Goal: Information Seeking & Learning: Learn about a topic

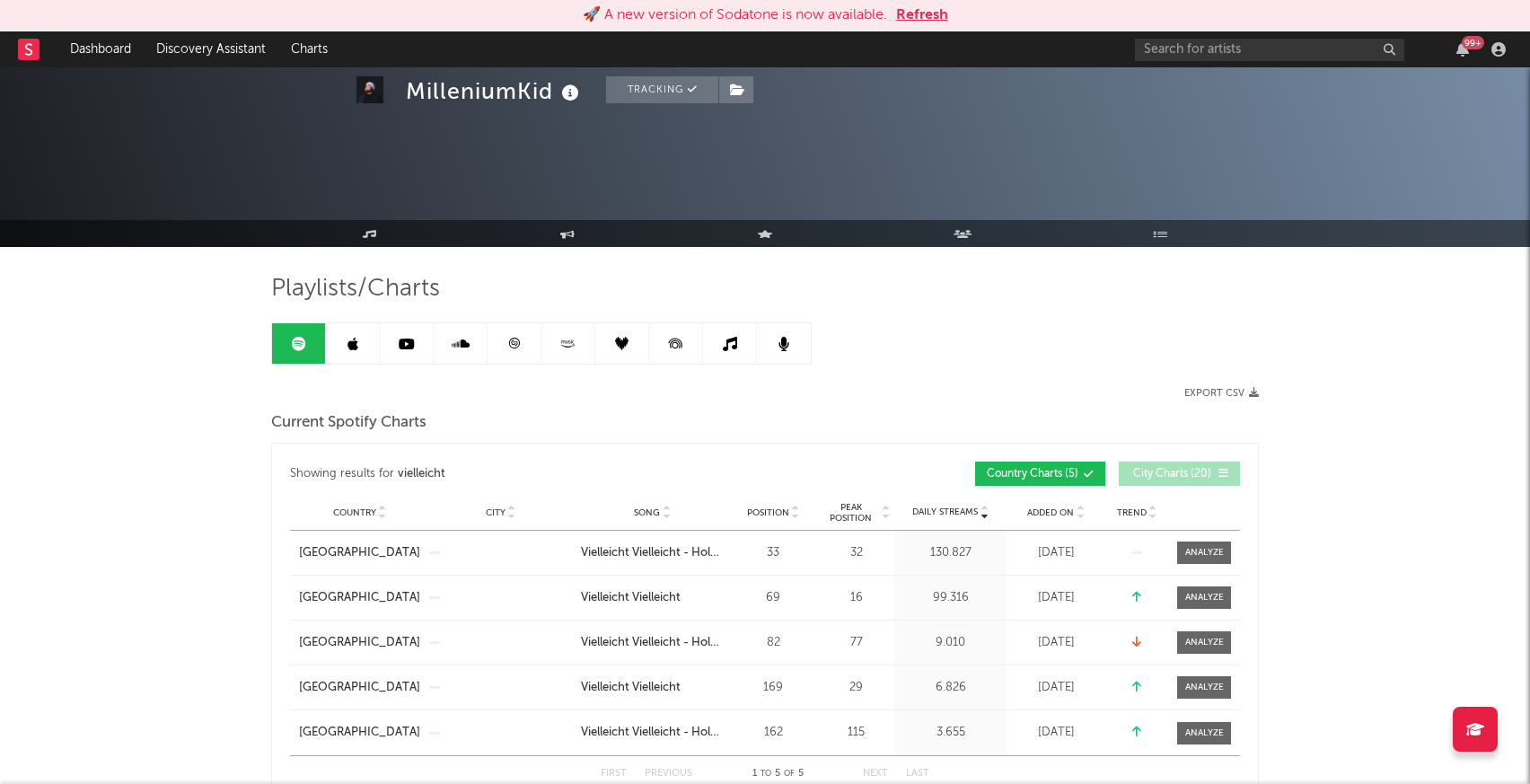
scroll to position [704, 0]
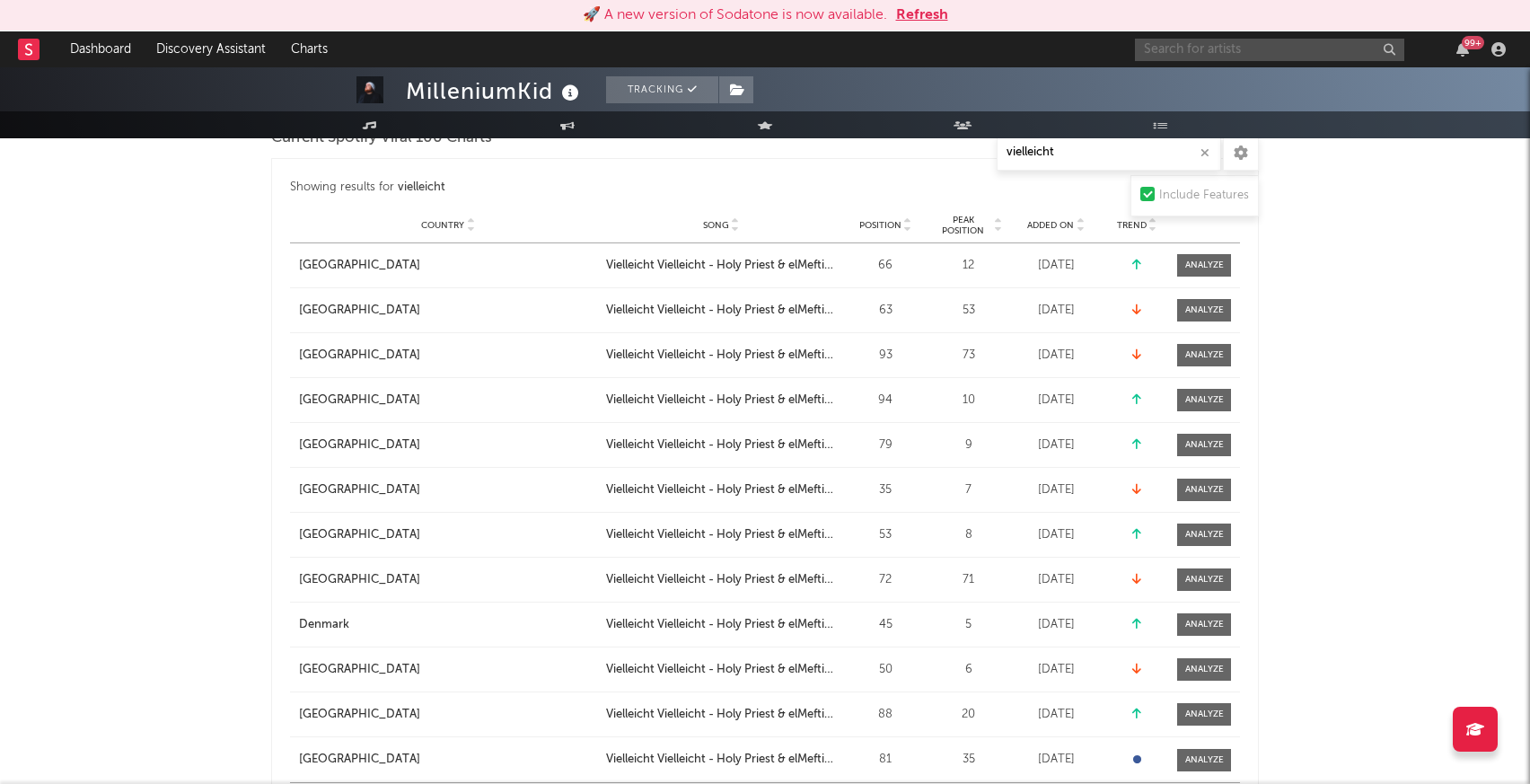
click at [1170, 52] on input "text" at bounding box center [1270, 50] width 270 height 23
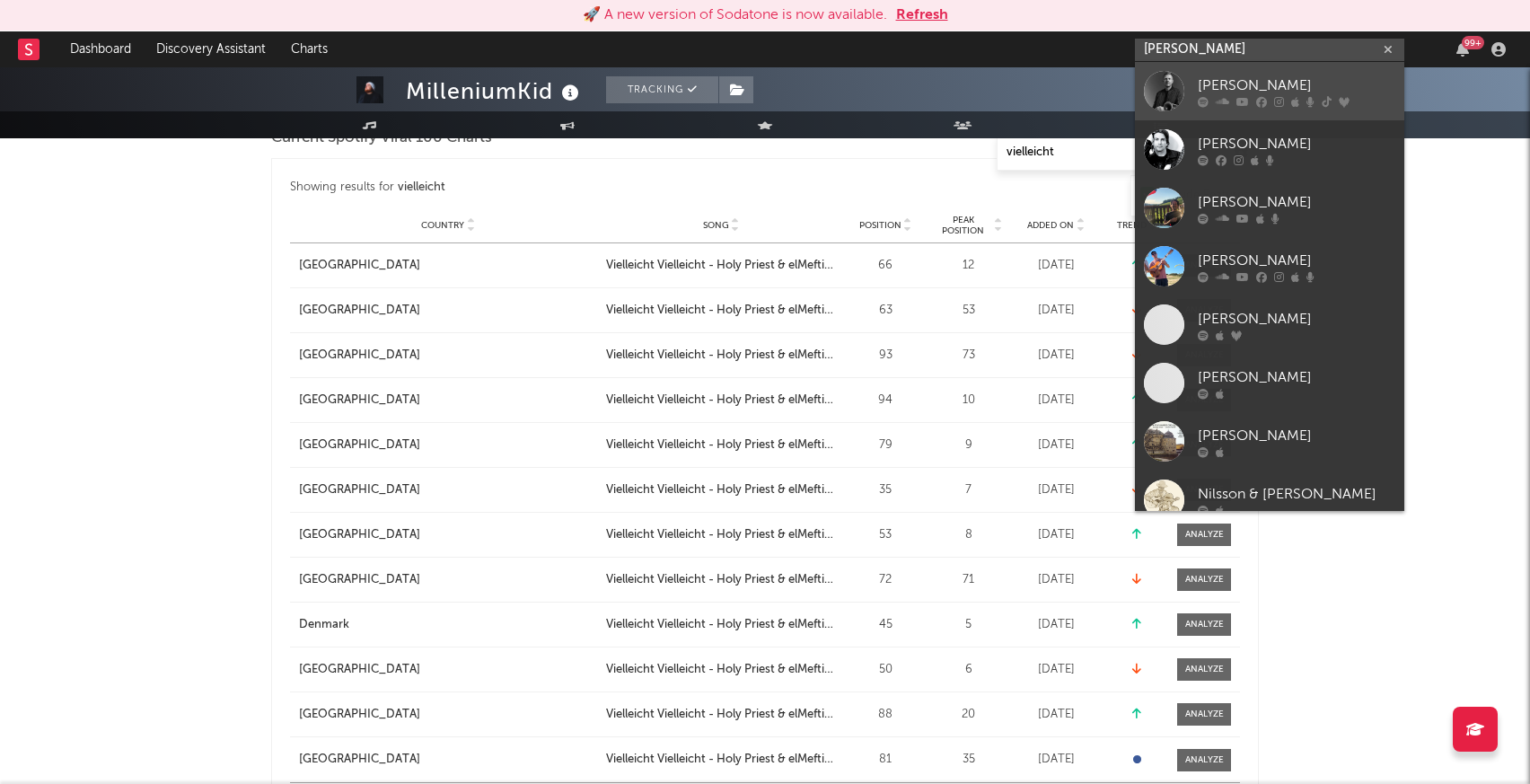
type input "[PERSON_NAME]"
click at [1163, 84] on div at bounding box center [1164, 91] width 41 height 41
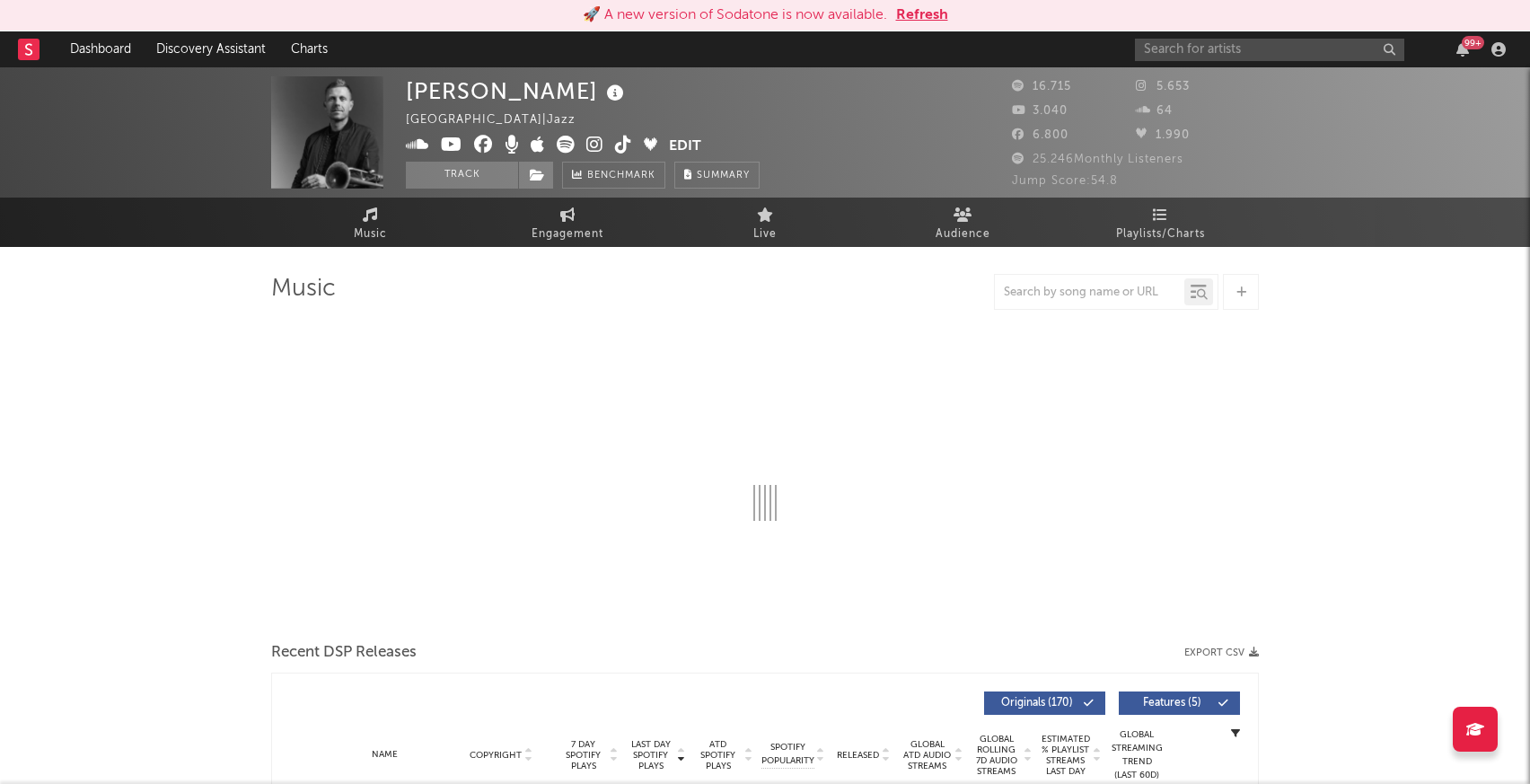
select select "6m"
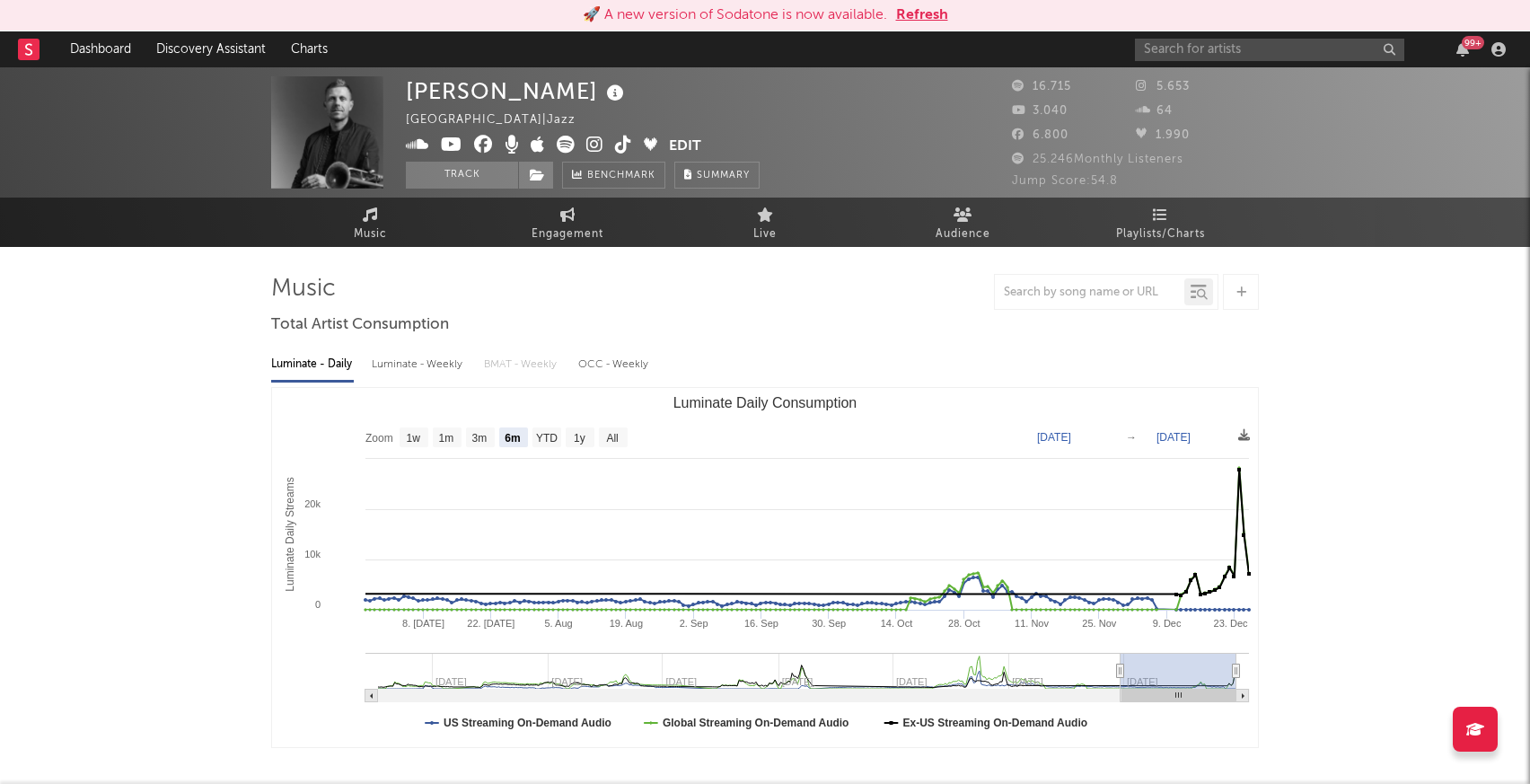
select select "6m"
click at [919, 12] on button "Refresh" at bounding box center [922, 15] width 52 height 22
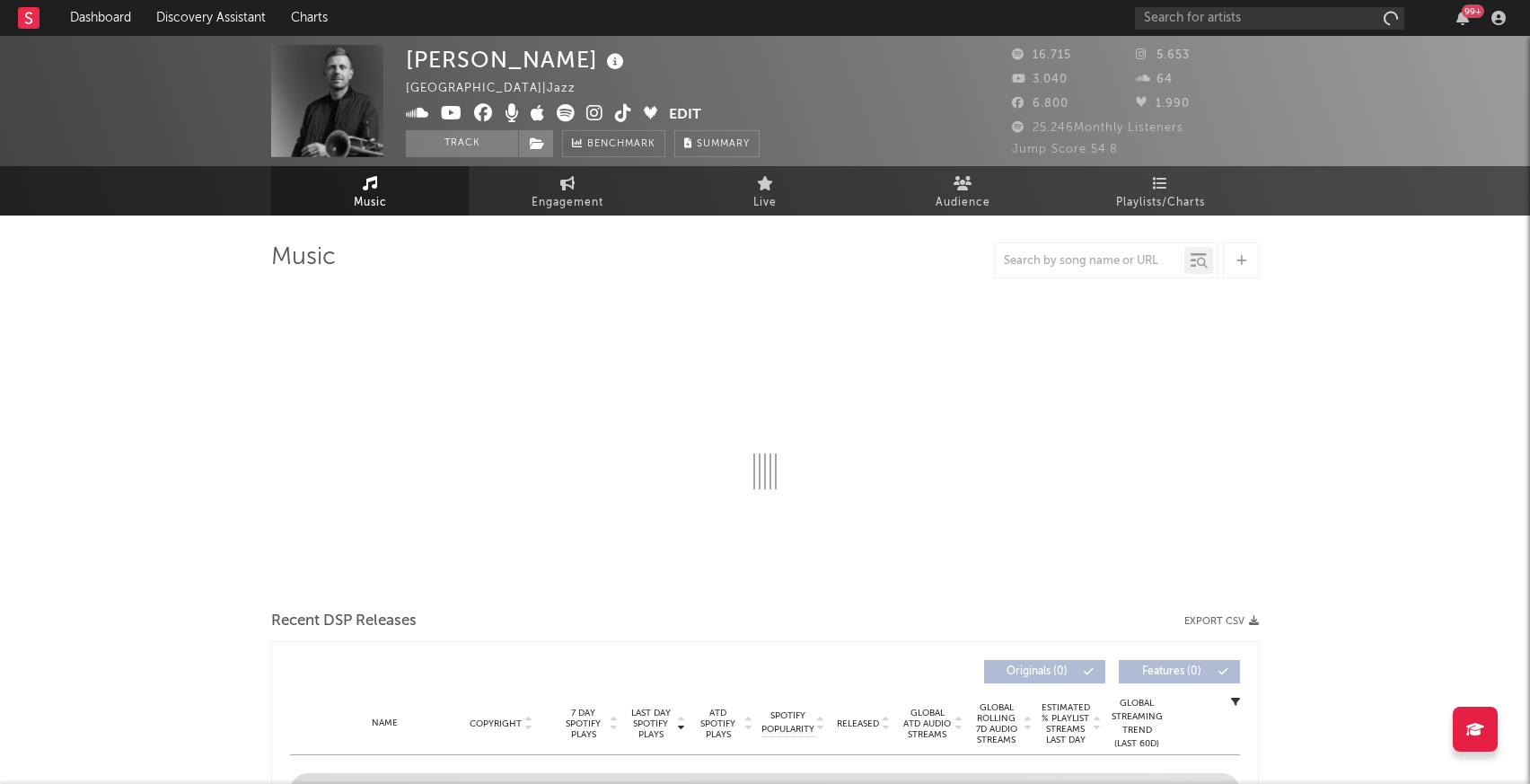
select select "6m"
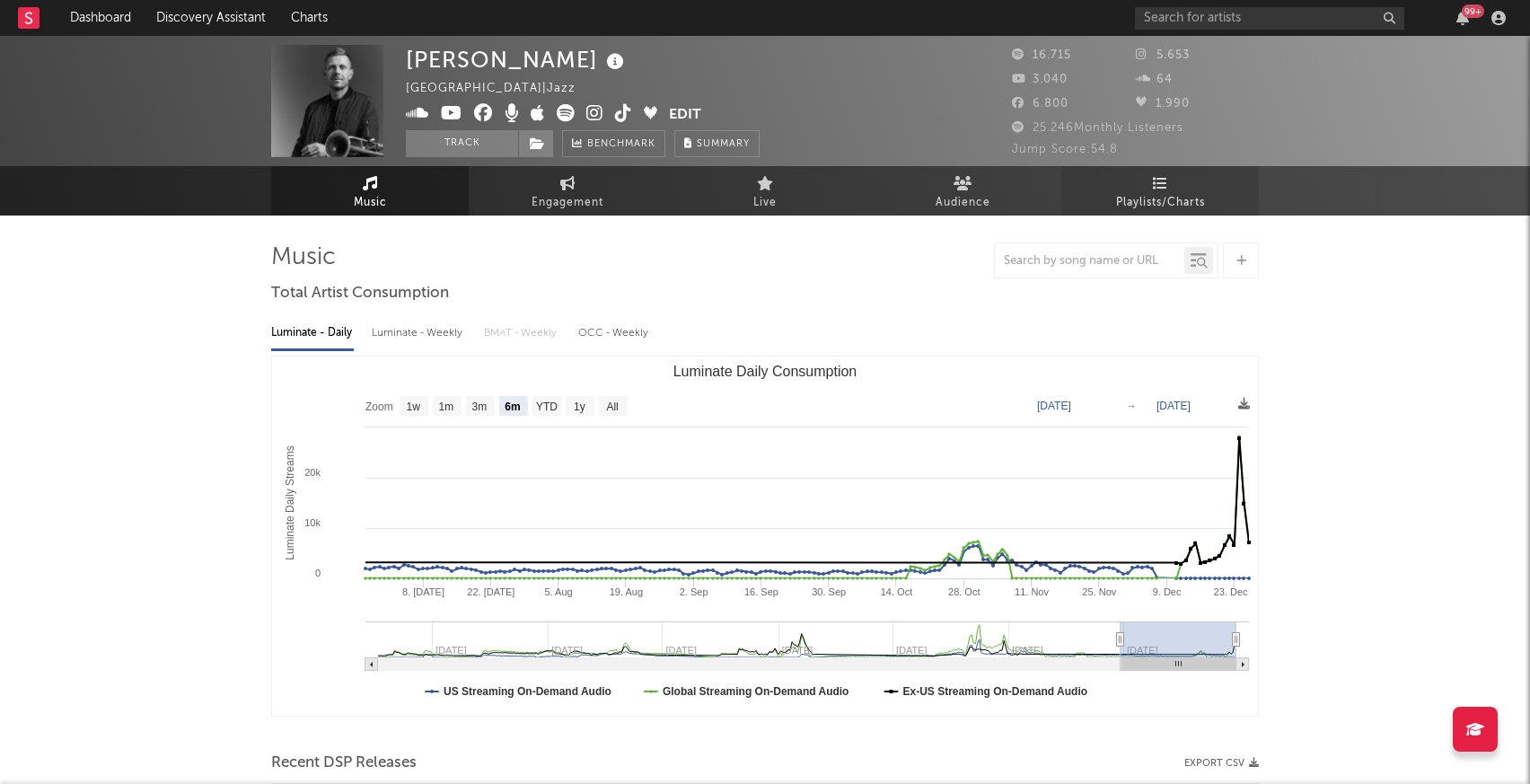
click at [1159, 184] on icon at bounding box center [1161, 182] width 15 height 14
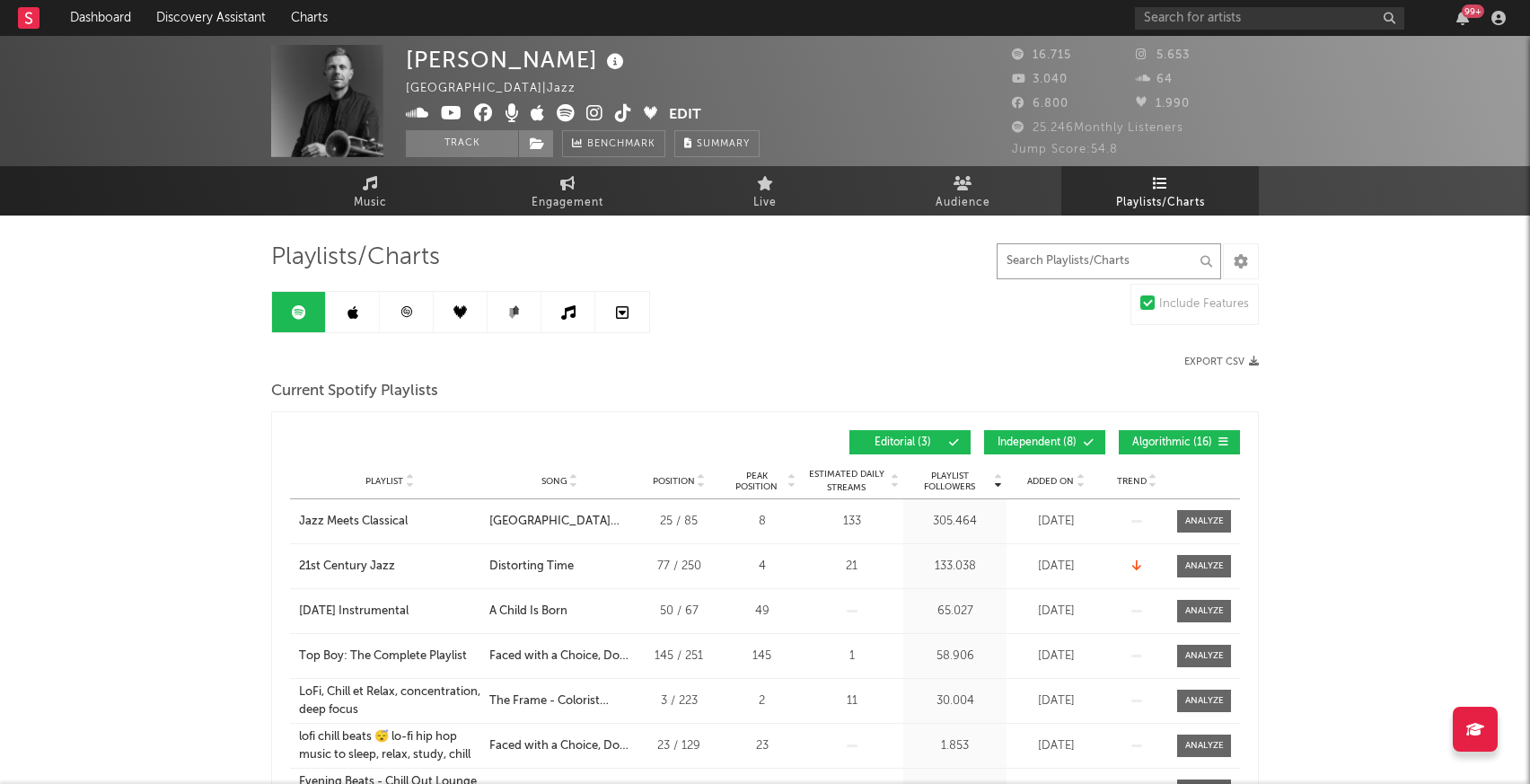
click at [1081, 264] on input "text" at bounding box center [1109, 261] width 224 height 36
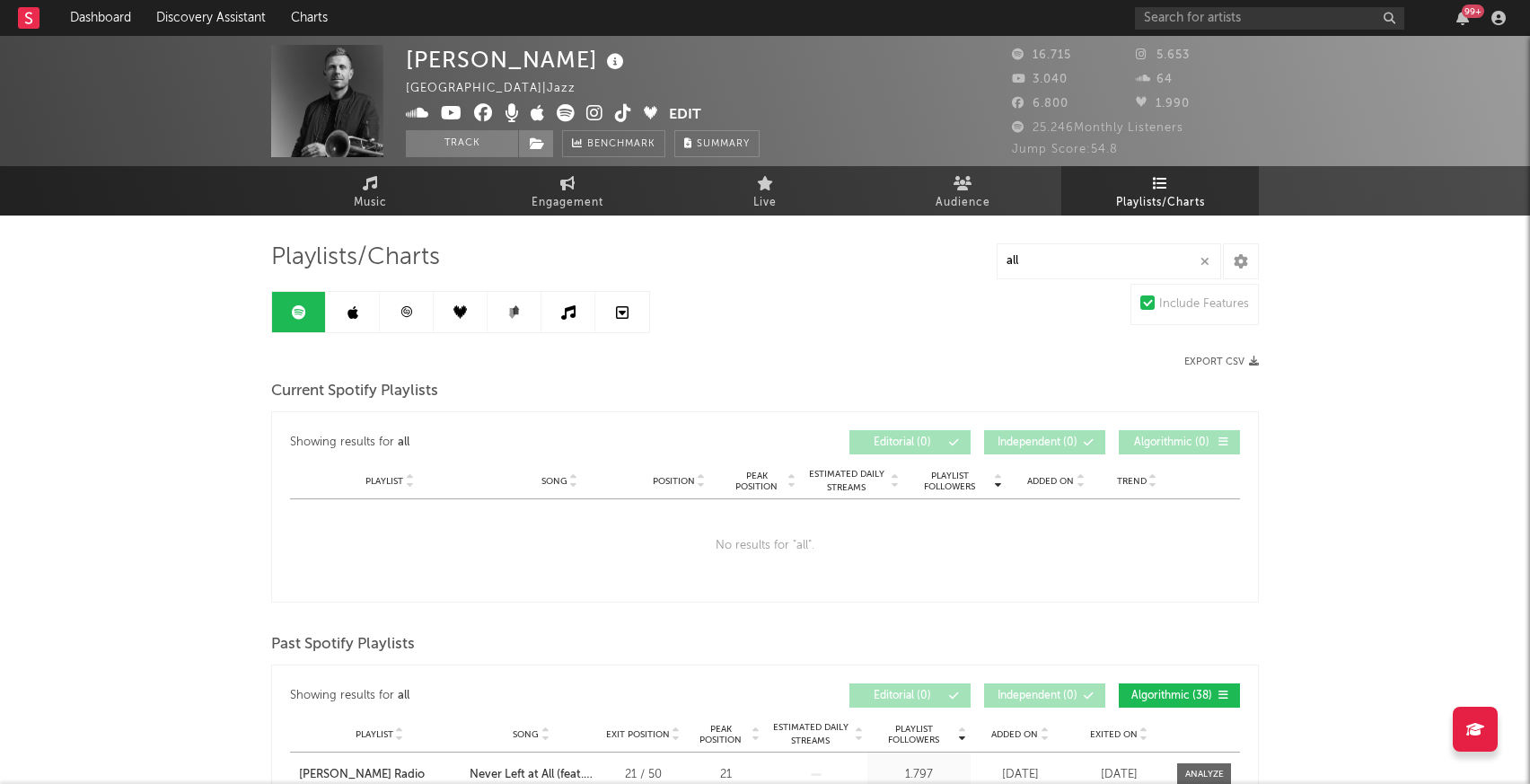
click at [358, 325] on link at bounding box center [352, 311] width 54 height 41
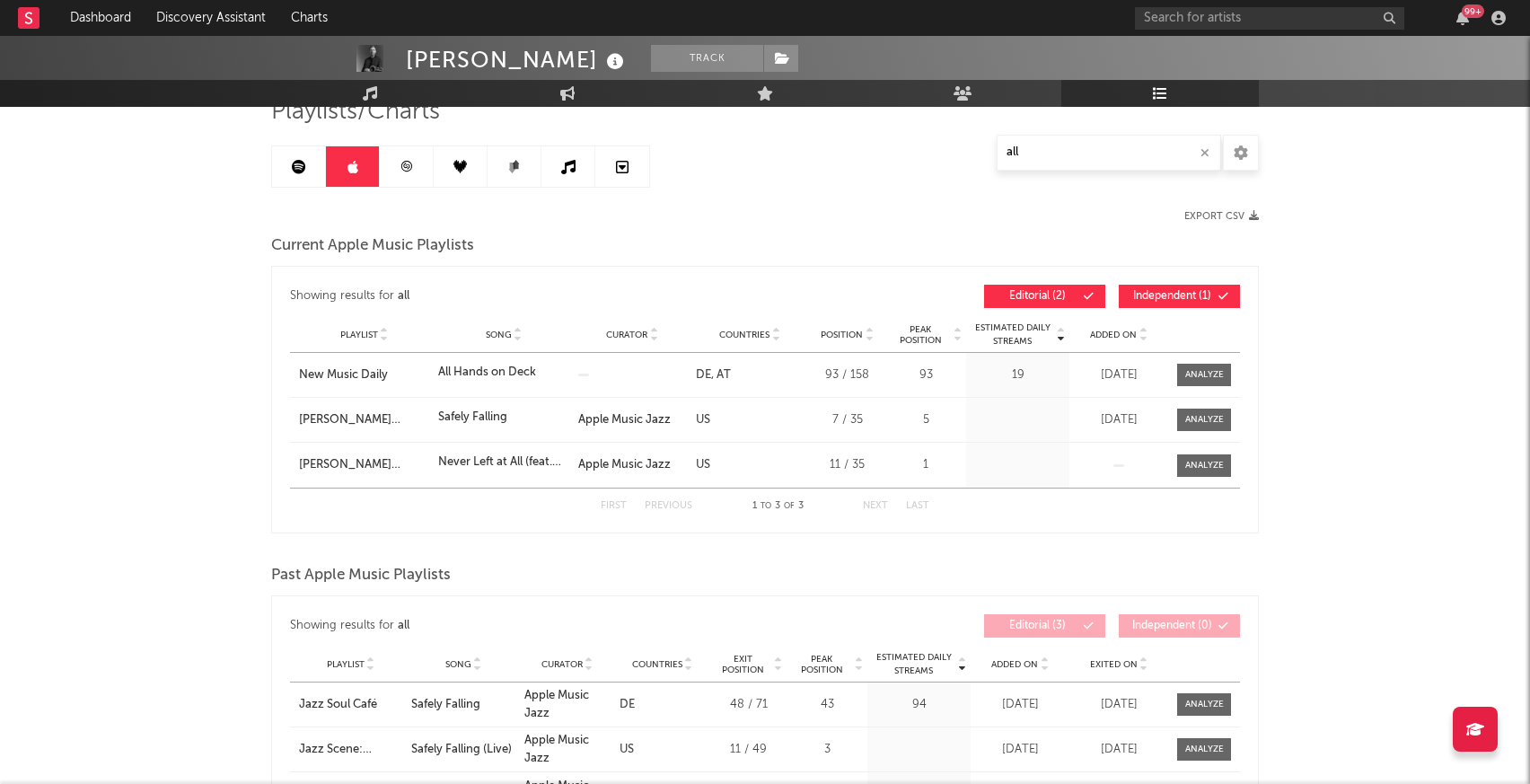
scroll to position [157, 0]
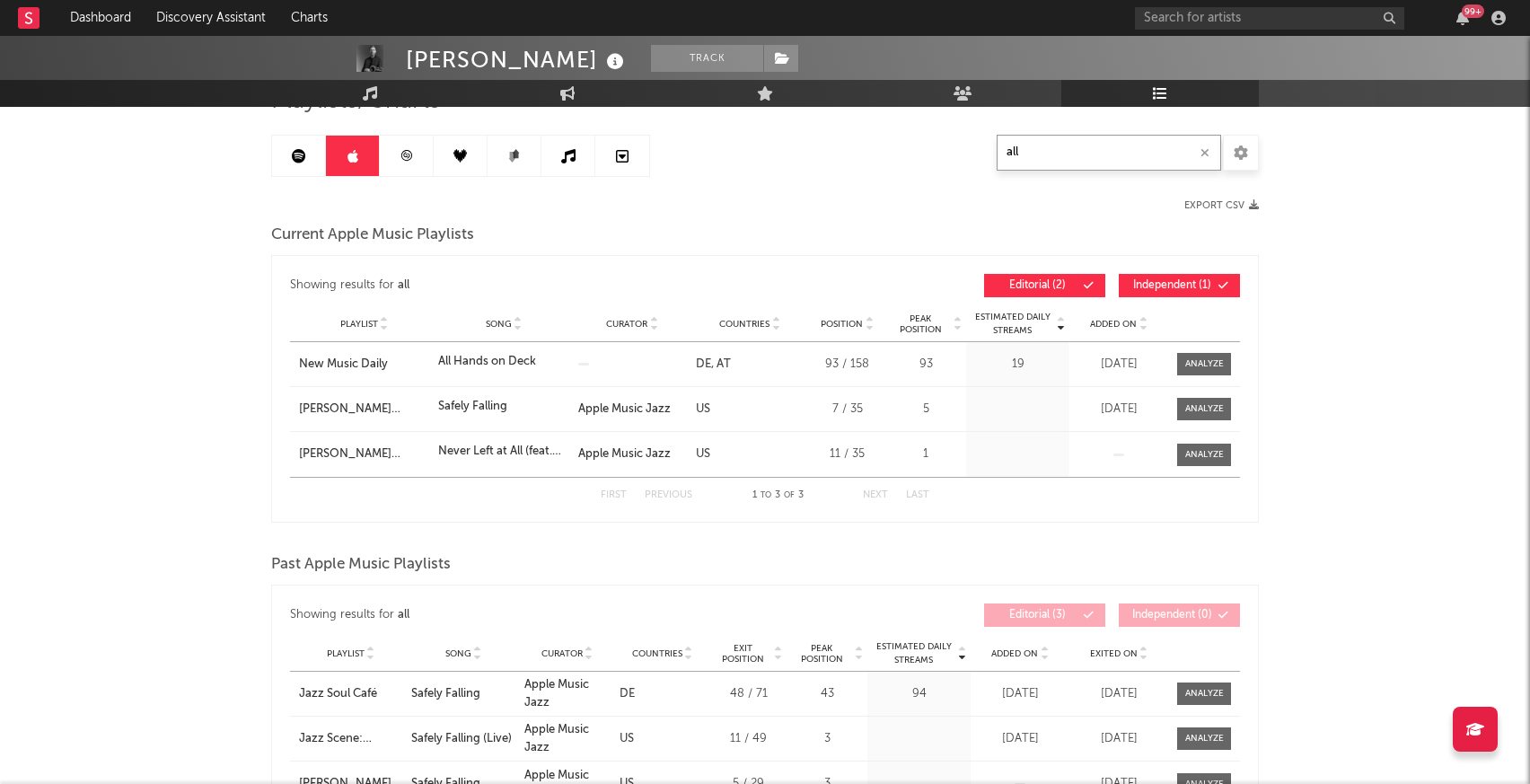
click at [1062, 153] on input "all" at bounding box center [1109, 153] width 224 height 36
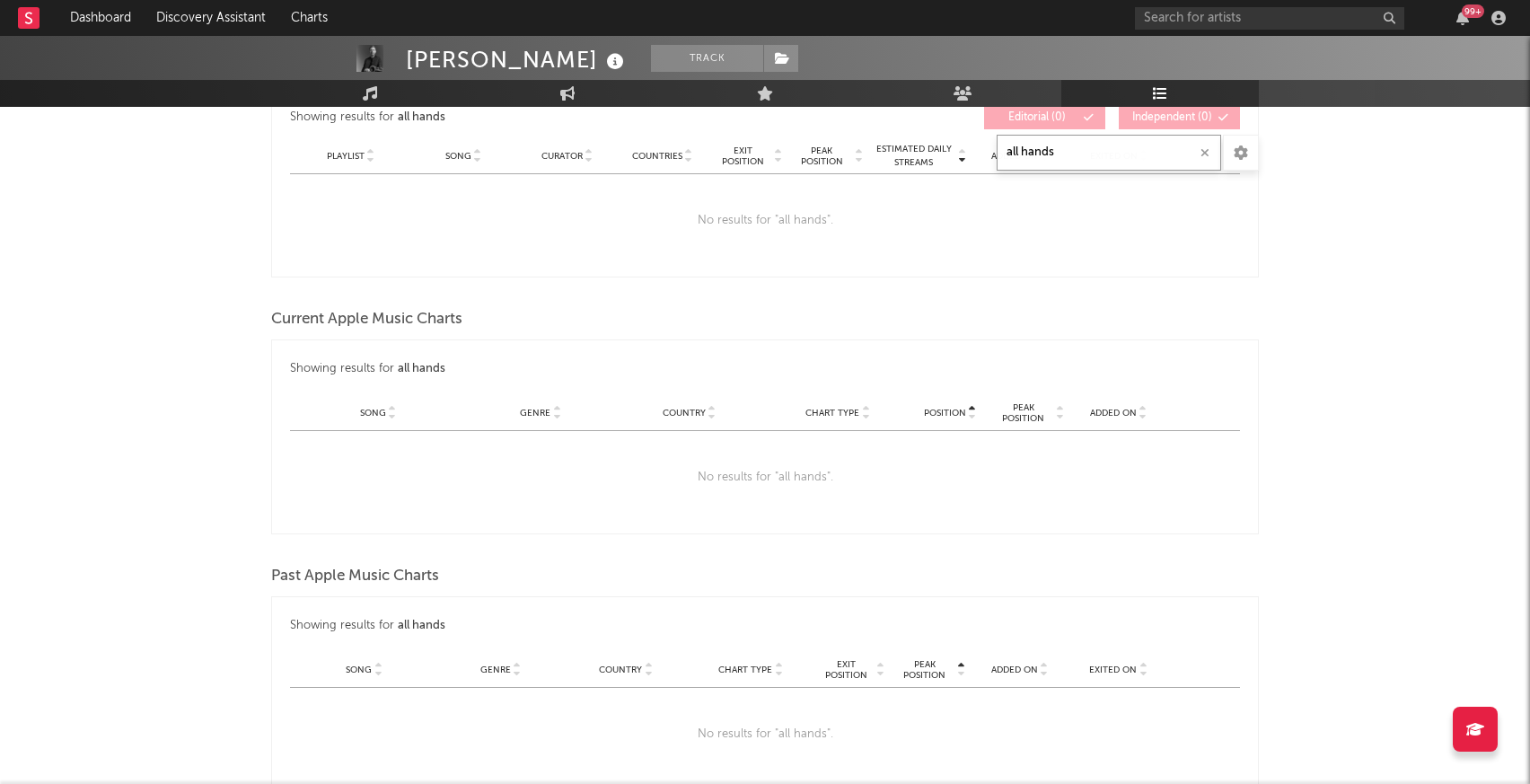
scroll to position [21, 0]
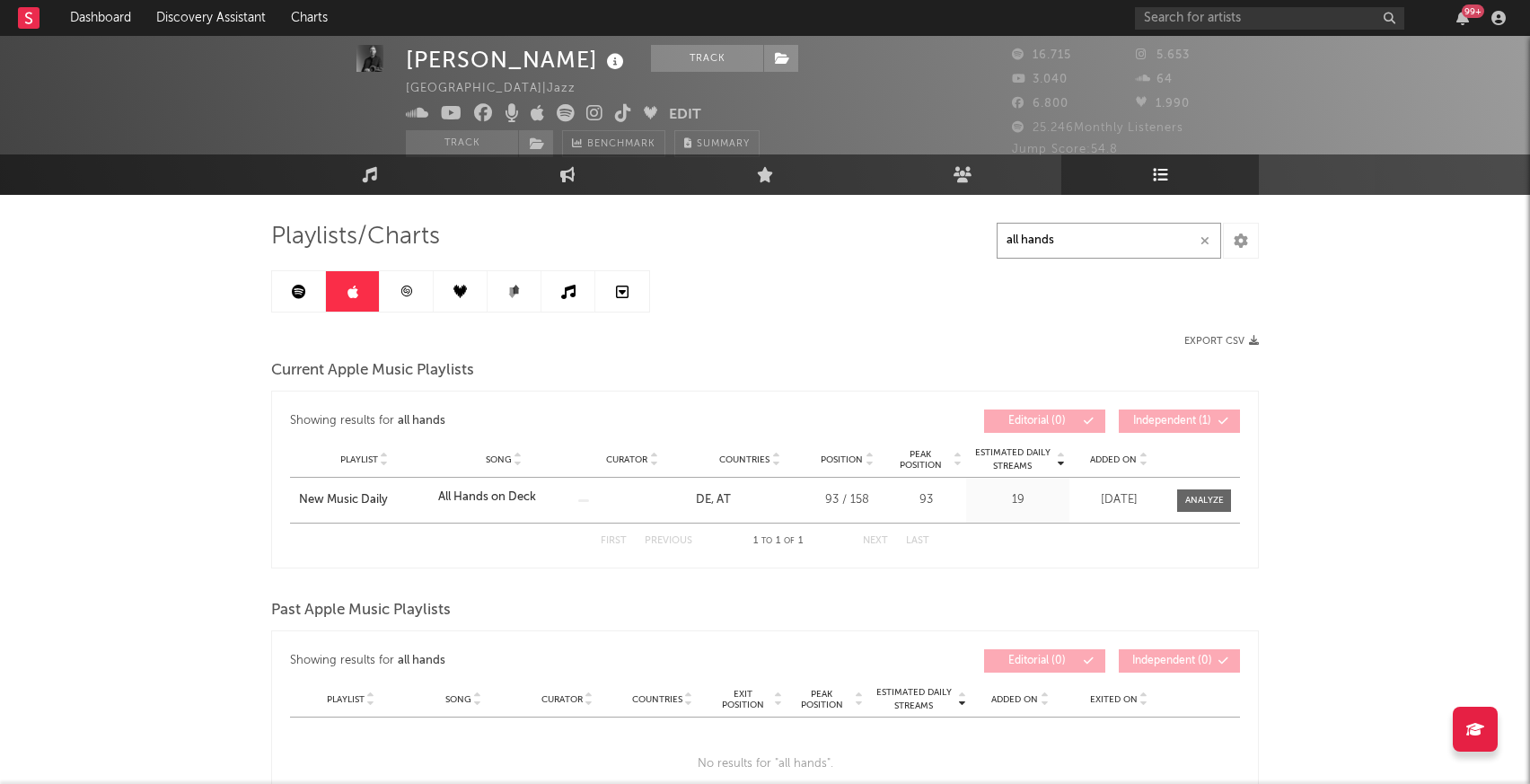
type input "all hands"
click at [419, 289] on link at bounding box center [406, 291] width 54 height 41
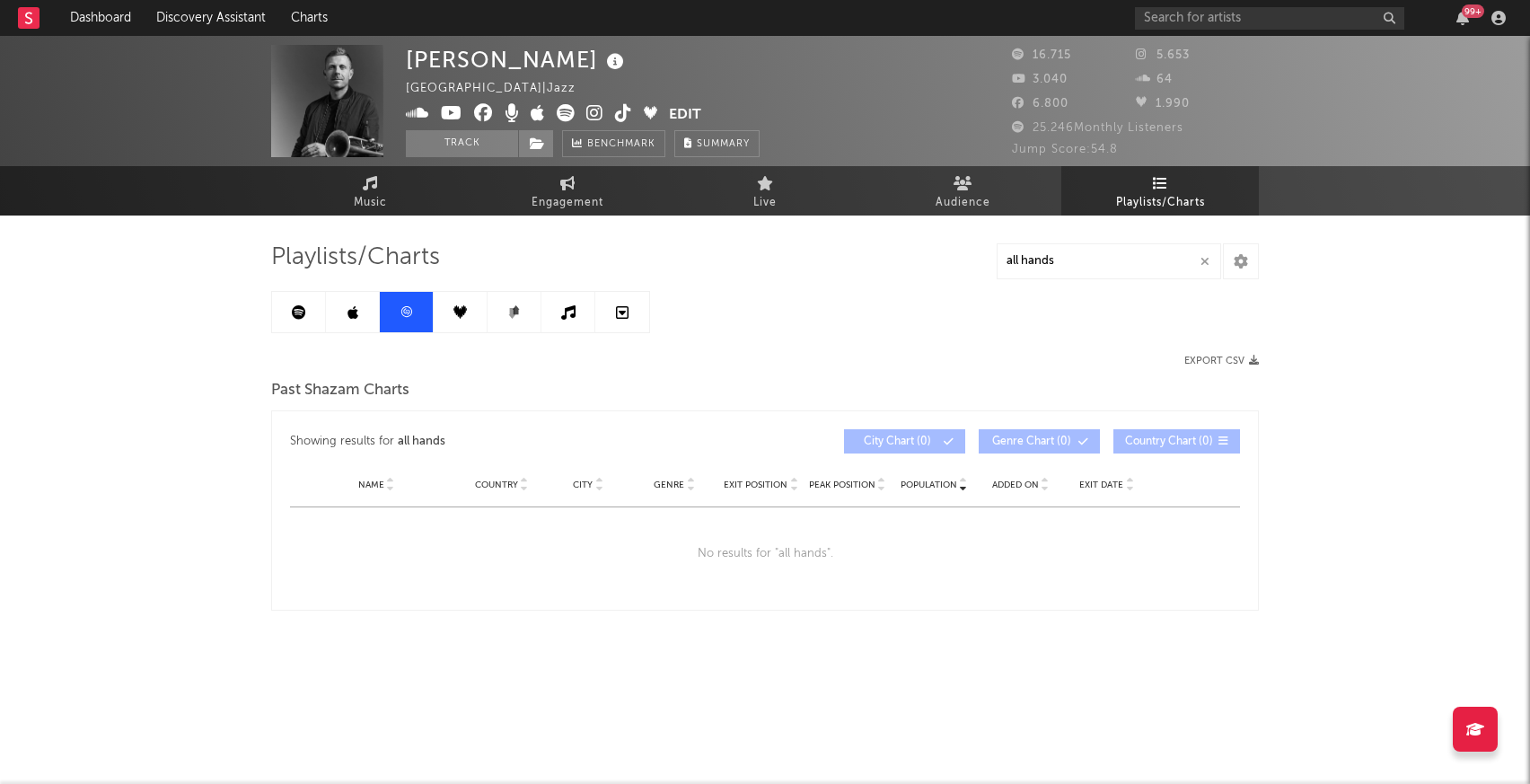
click at [453, 305] on link at bounding box center [461, 311] width 54 height 41
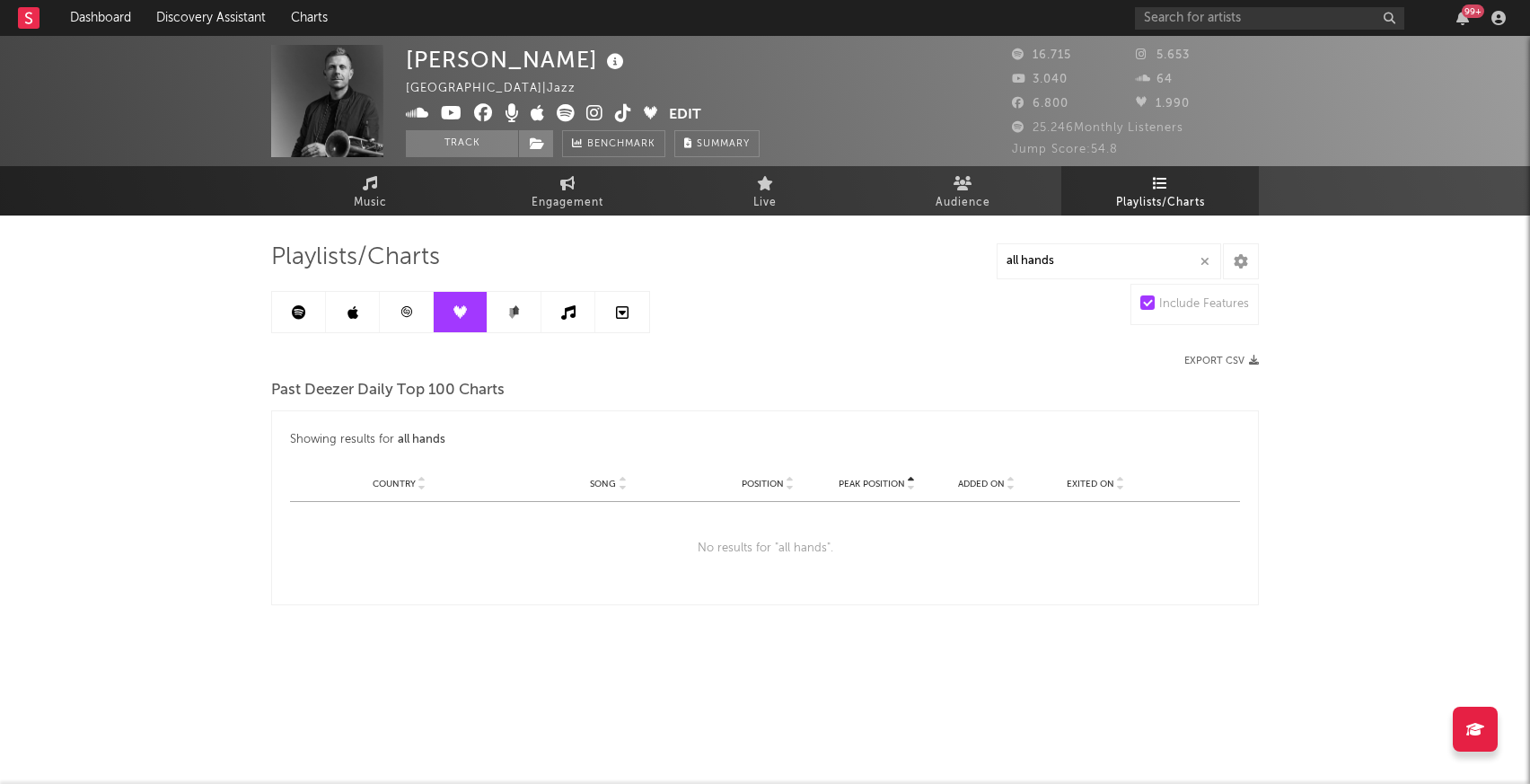
click at [515, 308] on icon at bounding box center [513, 312] width 8 height 10
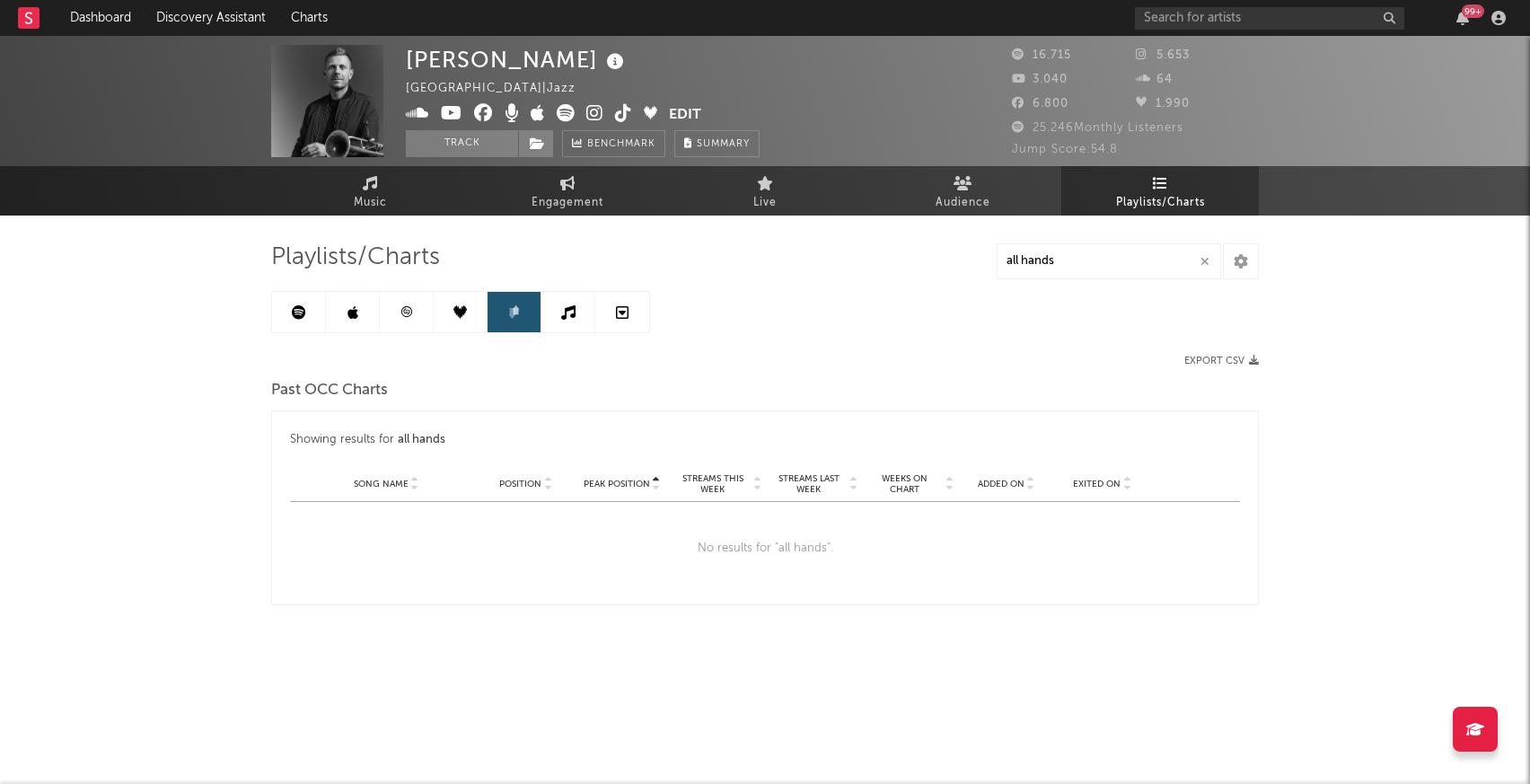
click at [576, 308] on link at bounding box center [568, 311] width 54 height 41
click at [610, 309] on link at bounding box center [622, 311] width 54 height 41
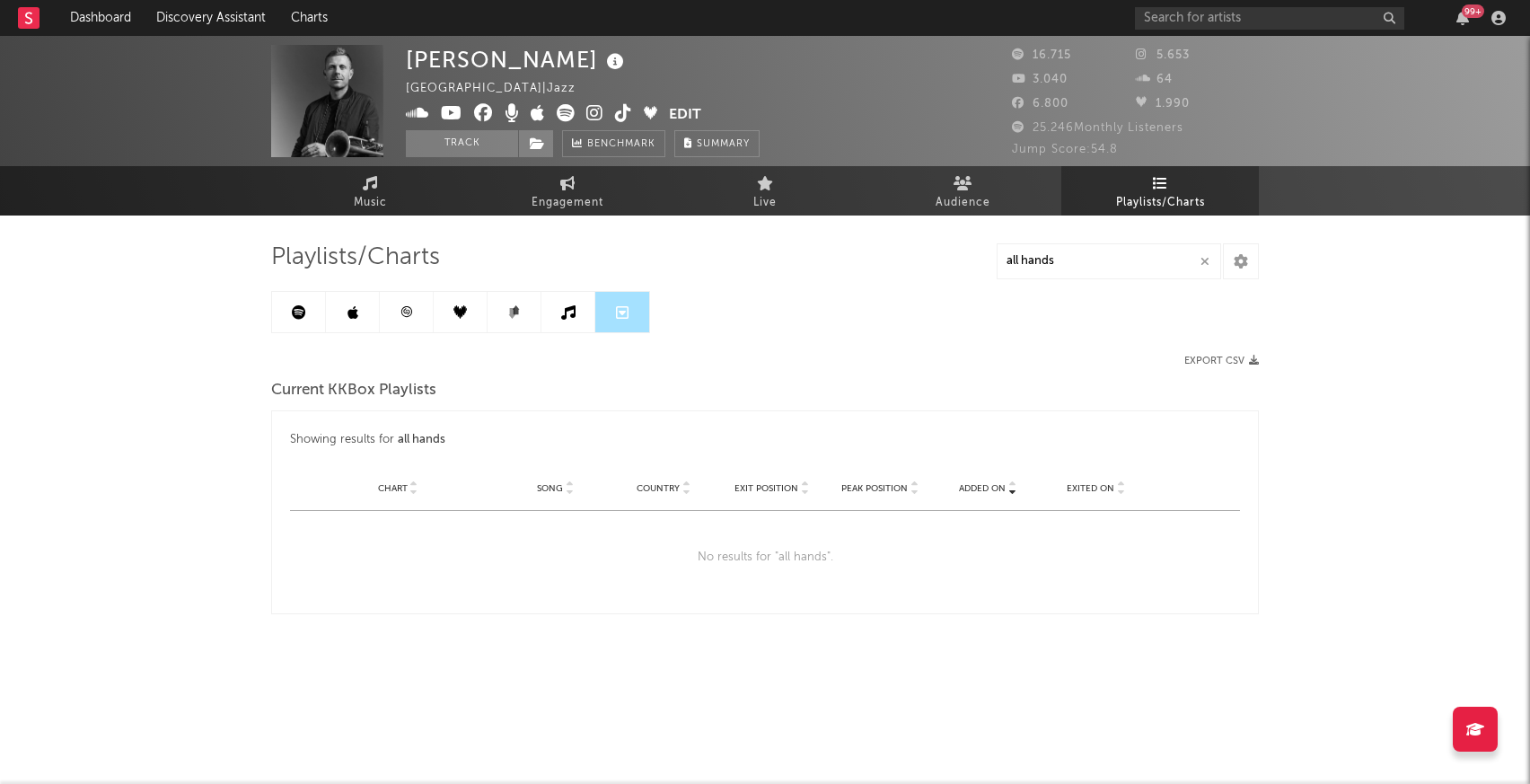
click at [349, 306] on icon at bounding box center [352, 312] width 10 height 14
